Goal: Information Seeking & Learning: Learn about a topic

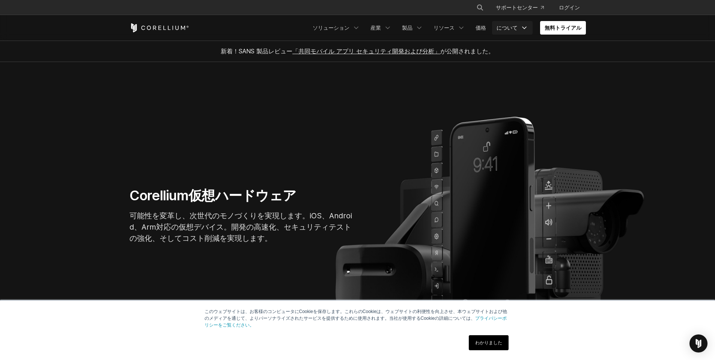
click at [511, 27] on font "について" at bounding box center [507, 27] width 21 height 6
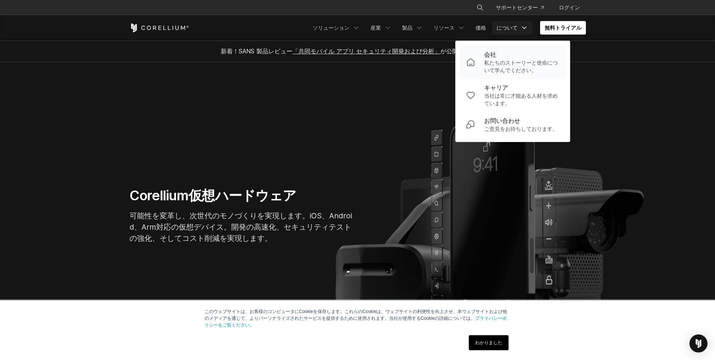
click at [486, 56] on font "会社" at bounding box center [490, 55] width 12 height 8
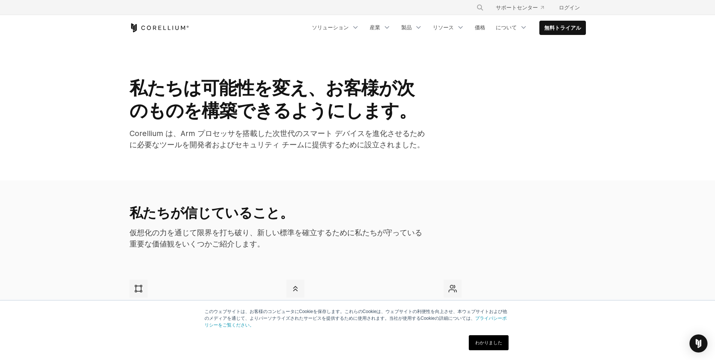
click at [486, 339] on link "わかりました" at bounding box center [489, 342] width 40 height 15
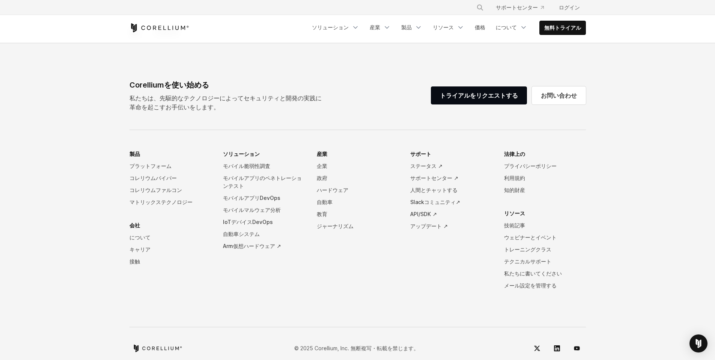
scroll to position [1254, 0]
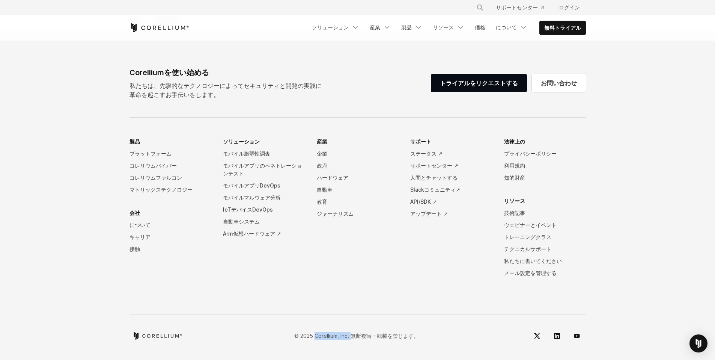
drag, startPoint x: 315, startPoint y: 336, endPoint x: 351, endPoint y: 338, distance: 35.7
click at [351, 338] on font "© 2025 Corellium, Inc. 無断複写・転載を禁じます。" at bounding box center [356, 335] width 125 height 6
click at [324, 334] on font "© 2025 Corellium, Inc. 無断複写・転載を禁じます。" at bounding box center [356, 335] width 125 height 6
click at [318, 336] on font "© 2025 Corellium, Inc. 無断複写・転載を禁じます。" at bounding box center [356, 335] width 125 height 6
drag, startPoint x: 316, startPoint y: 337, endPoint x: 350, endPoint y: 339, distance: 33.5
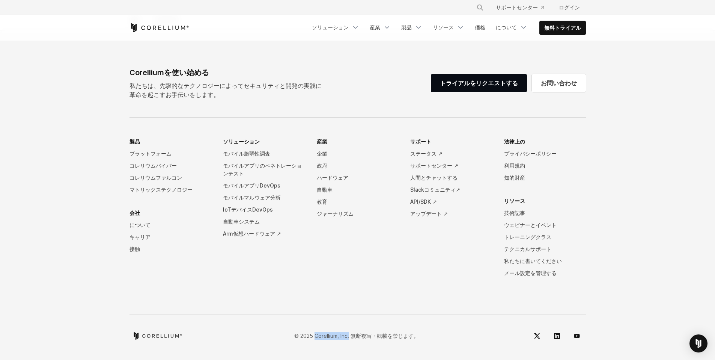
click at [350, 339] on p "© 2025 Corellium, Inc. 無断複写・転載を禁じます。" at bounding box center [356, 336] width 125 height 8
copy font "Corellium, Inc."
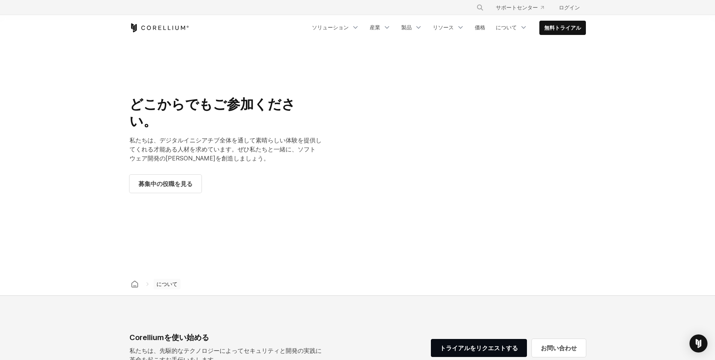
scroll to position [866, 0]
